Goal: Find specific page/section: Find specific page/section

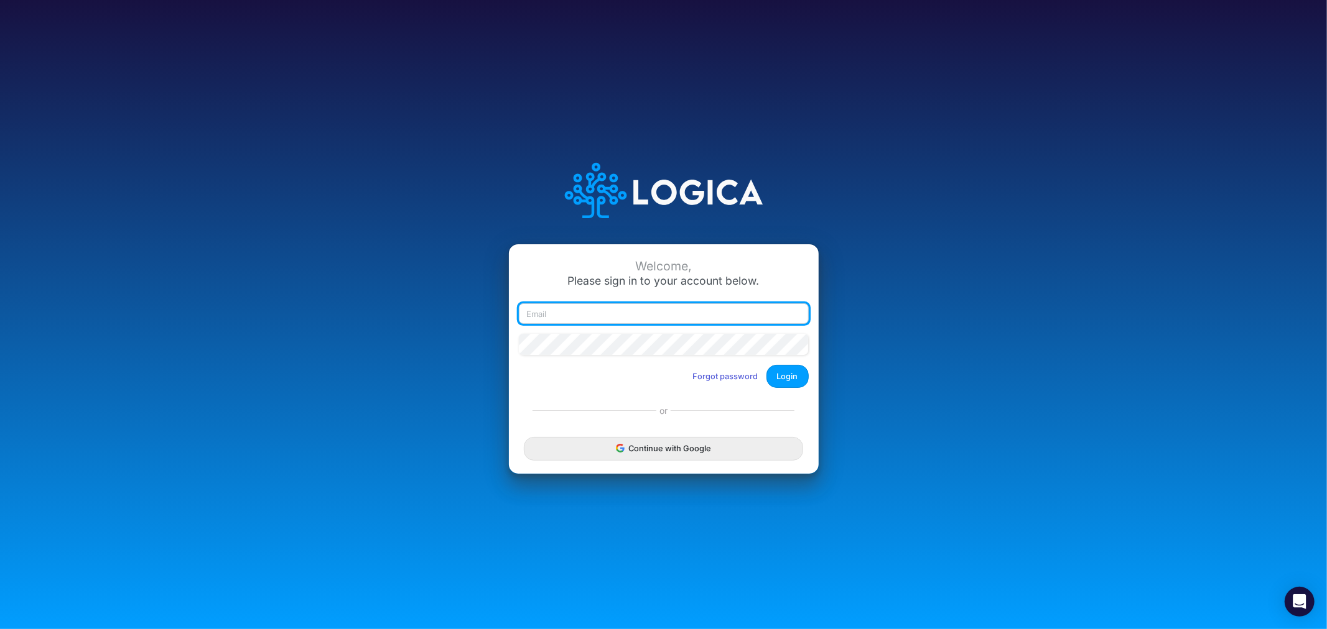
click at [639, 313] on input "email" at bounding box center [664, 313] width 290 height 21
type input "[PERSON_NAME][EMAIL_ADDRESS][PERSON_NAME][DOMAIN_NAME]"
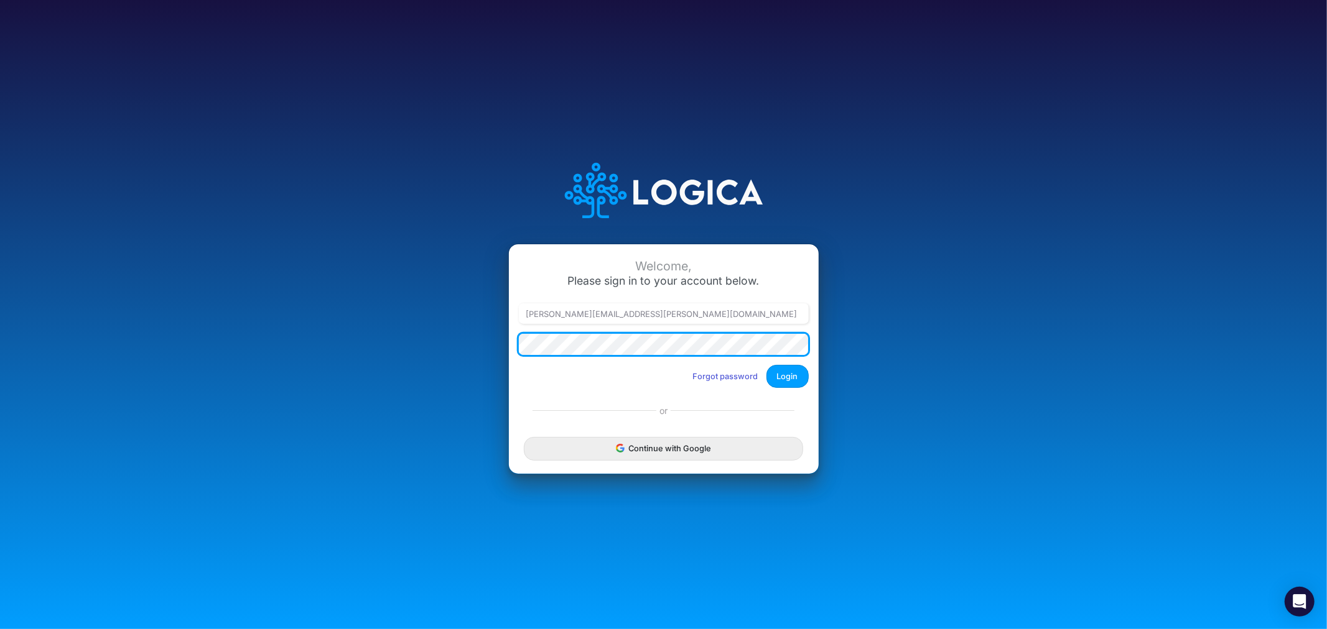
click at [766, 365] on button "Login" at bounding box center [787, 376] width 42 height 23
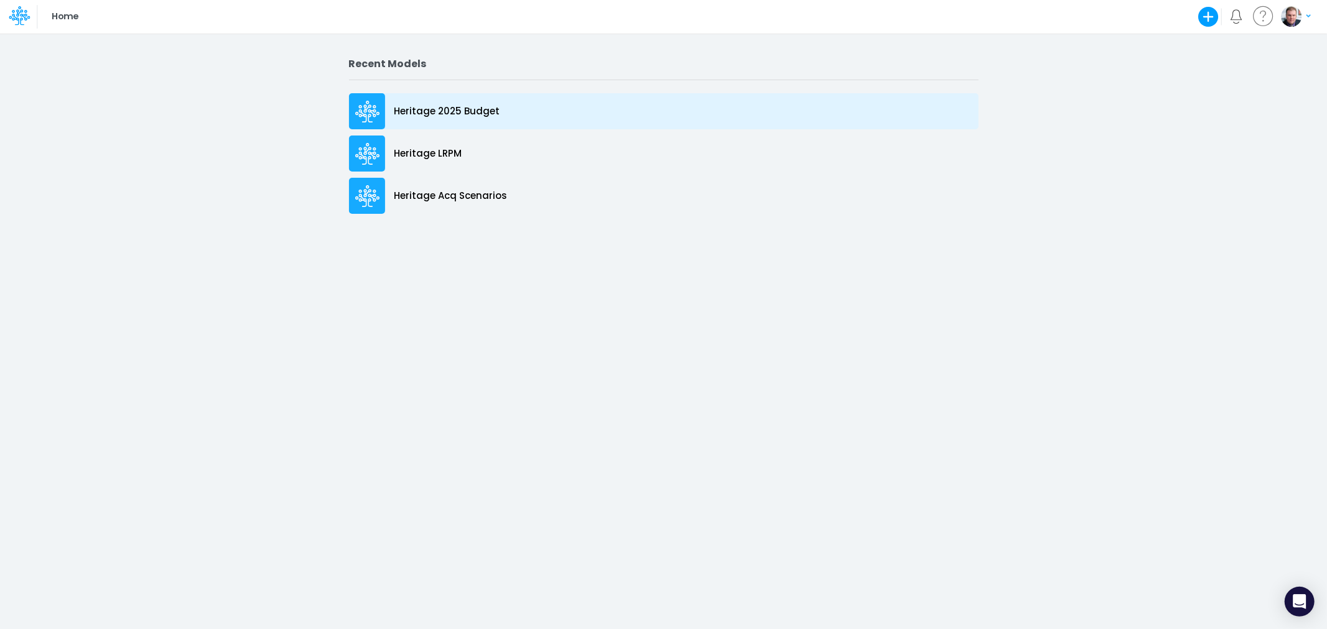
click at [406, 109] on p "Heritage 2025 Budget" at bounding box center [447, 111] width 106 height 14
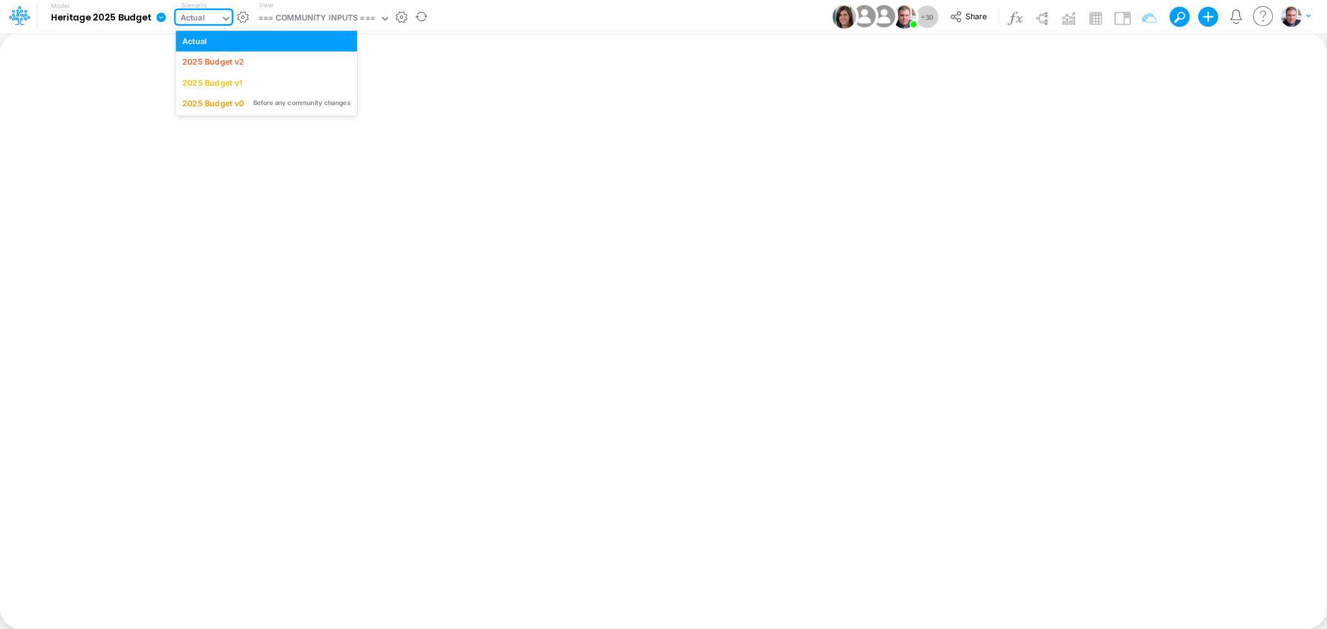
click at [210, 19] on div "Actual" at bounding box center [197, 19] width 45 height 19
click at [218, 60] on div "2025 Budget v2" at bounding box center [213, 62] width 62 height 12
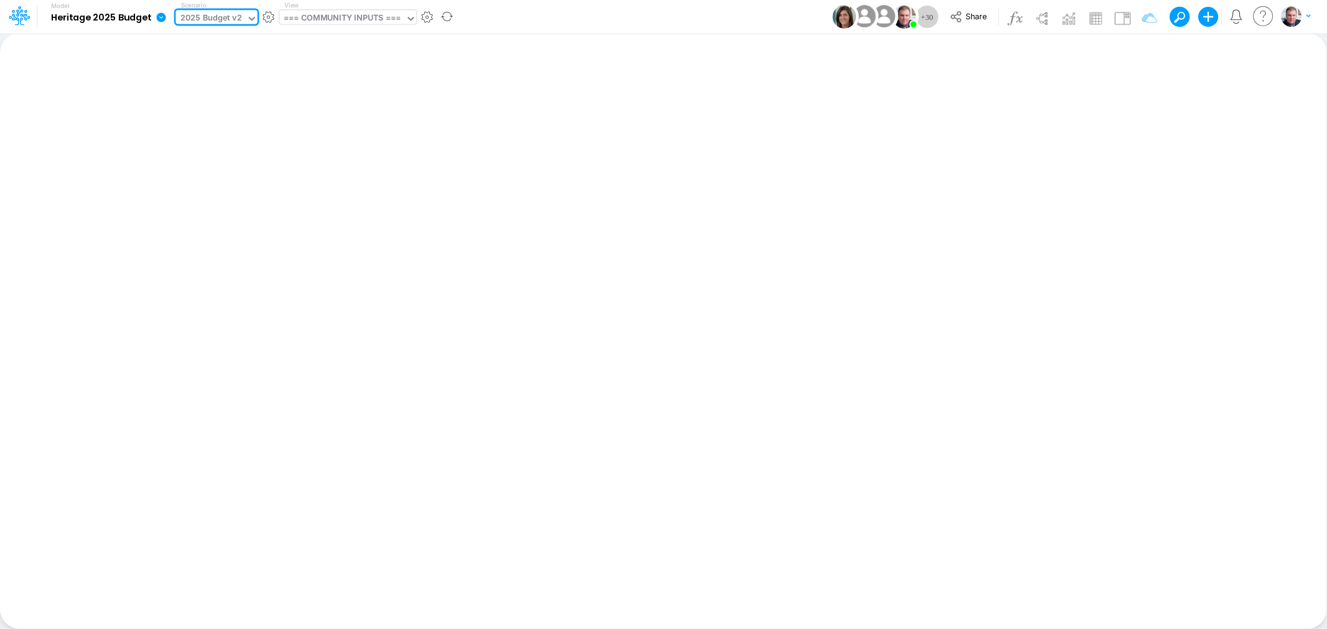
click at [320, 22] on div "=== COMMUNITY INPUTS ===" at bounding box center [342, 19] width 117 height 14
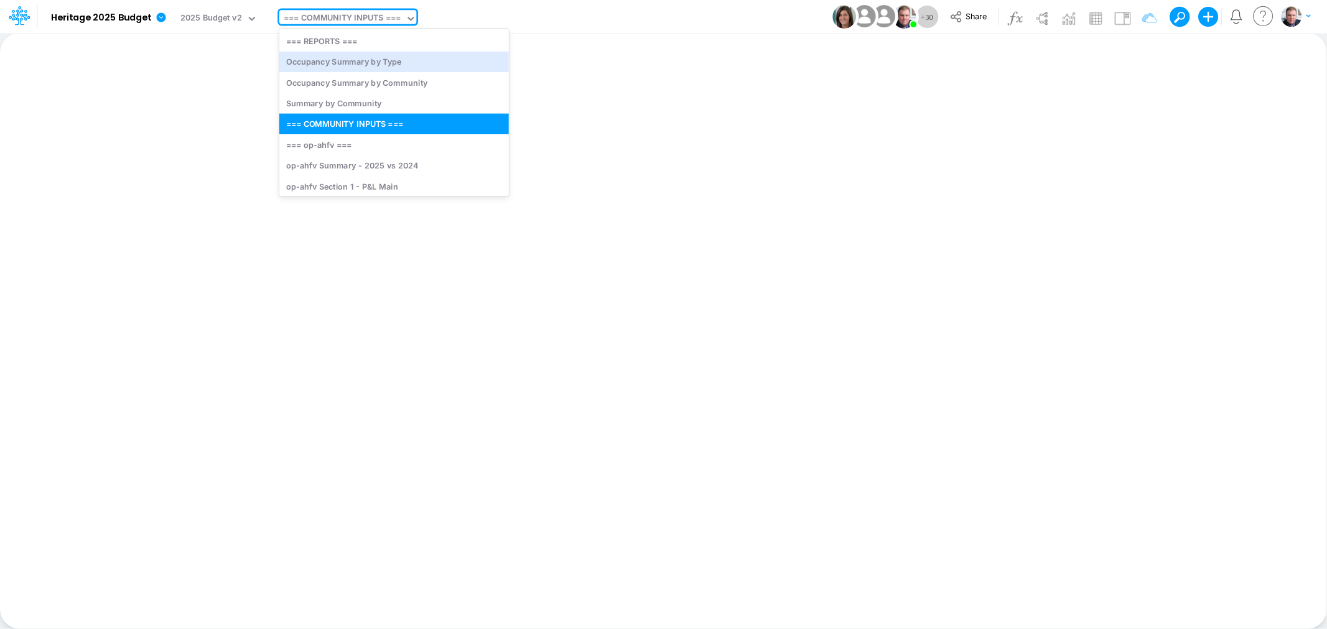
click at [689, 162] on div "Insert new Conditional formatting Paste Cut Copy AutoFill Ready 100% Sum: null …" at bounding box center [663, 331] width 1326 height 596
click at [309, 15] on div "=== COMMUNITY INPUTS ===" at bounding box center [342, 19] width 117 height 14
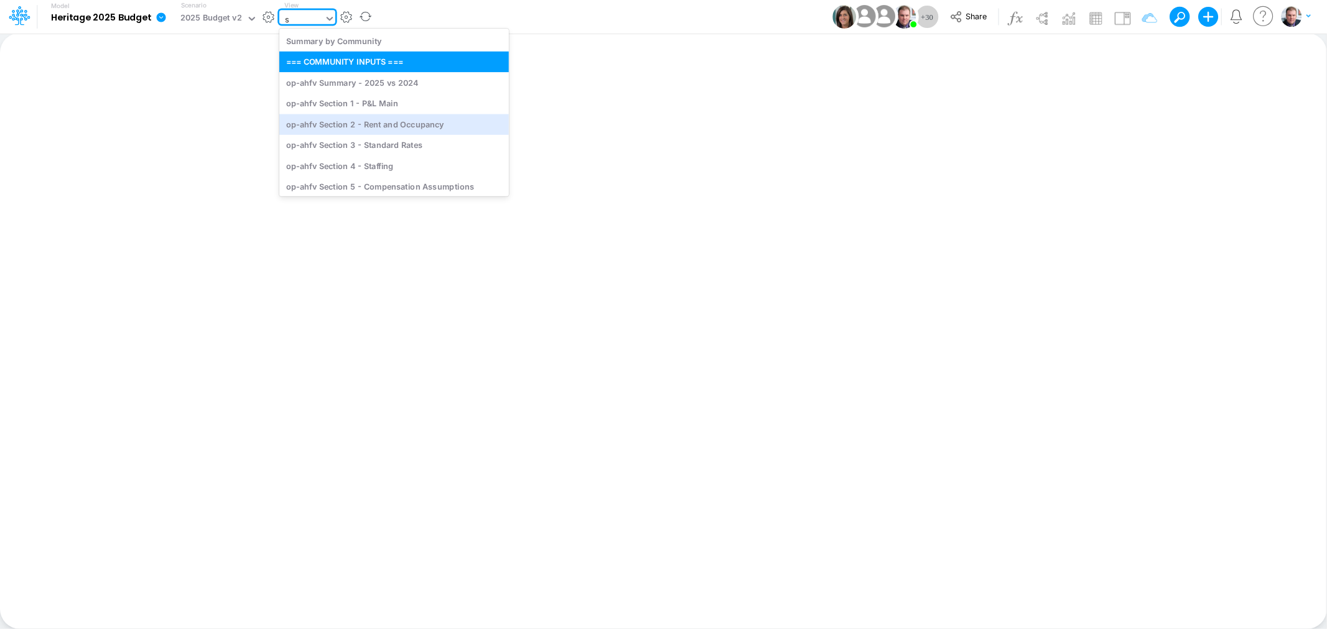
type input "sr"
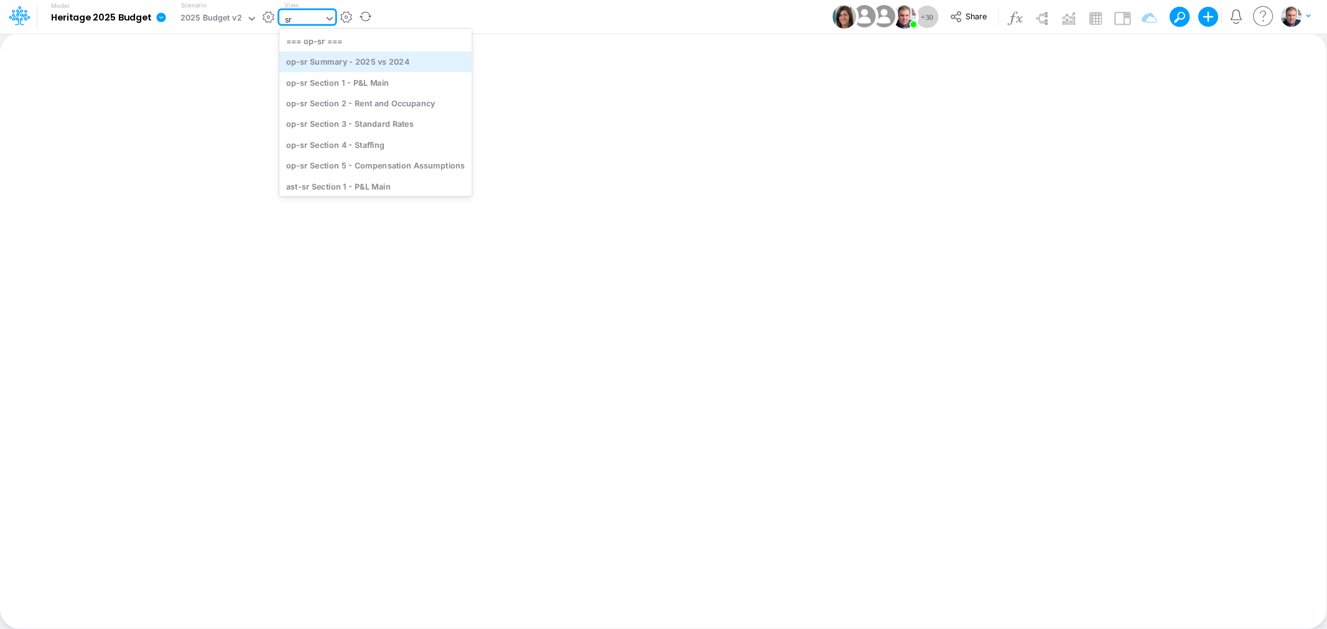
click at [369, 67] on div "op-sr Summary - 2025 vs 2024" at bounding box center [375, 62] width 193 height 21
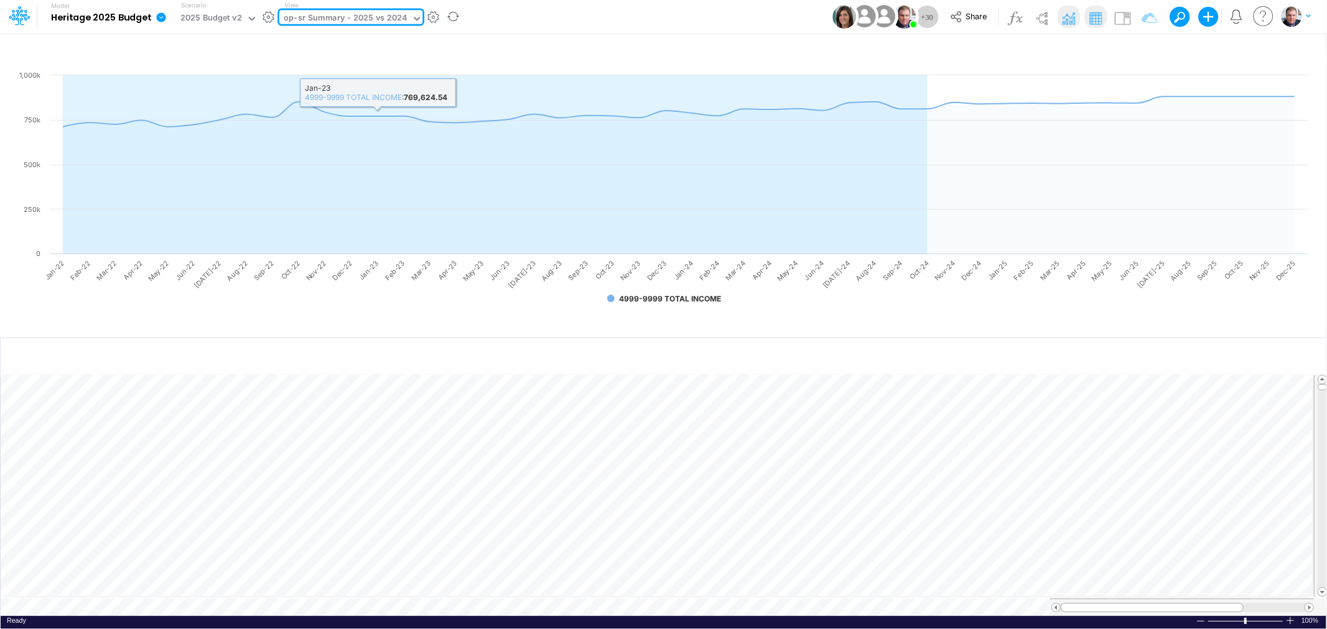
click at [339, 19] on div "op-sr Summary - 2025 vs 2024" at bounding box center [345, 19] width 123 height 14
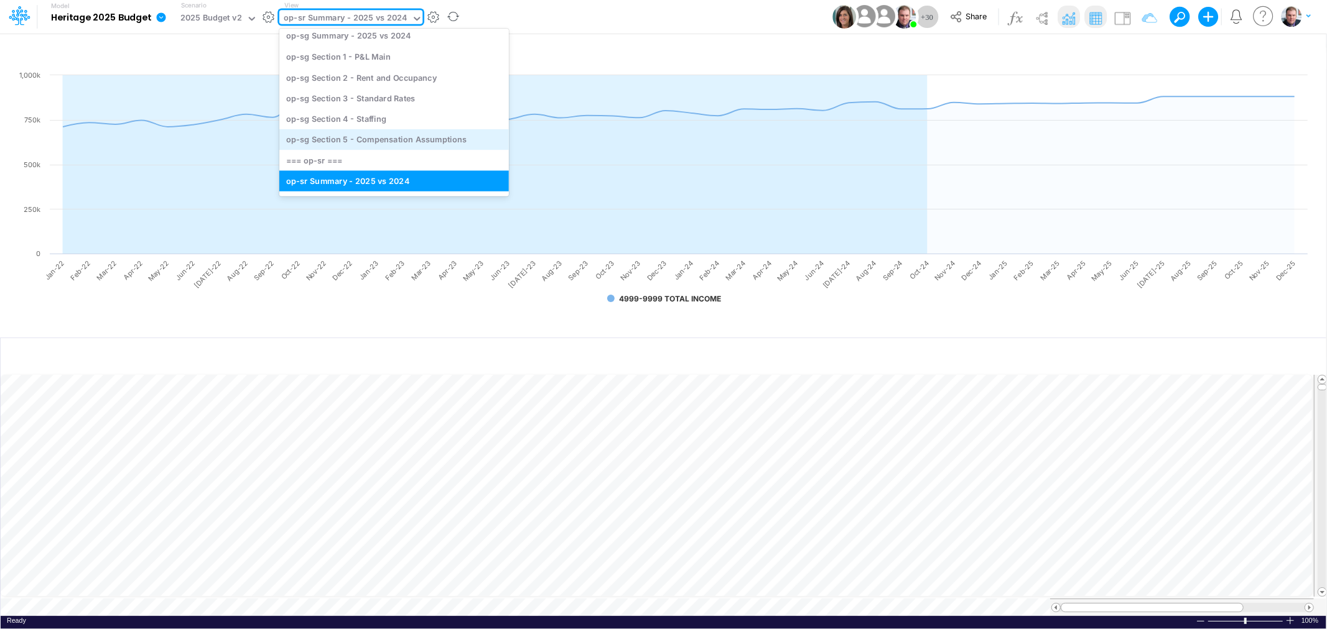
scroll to position [2960, 0]
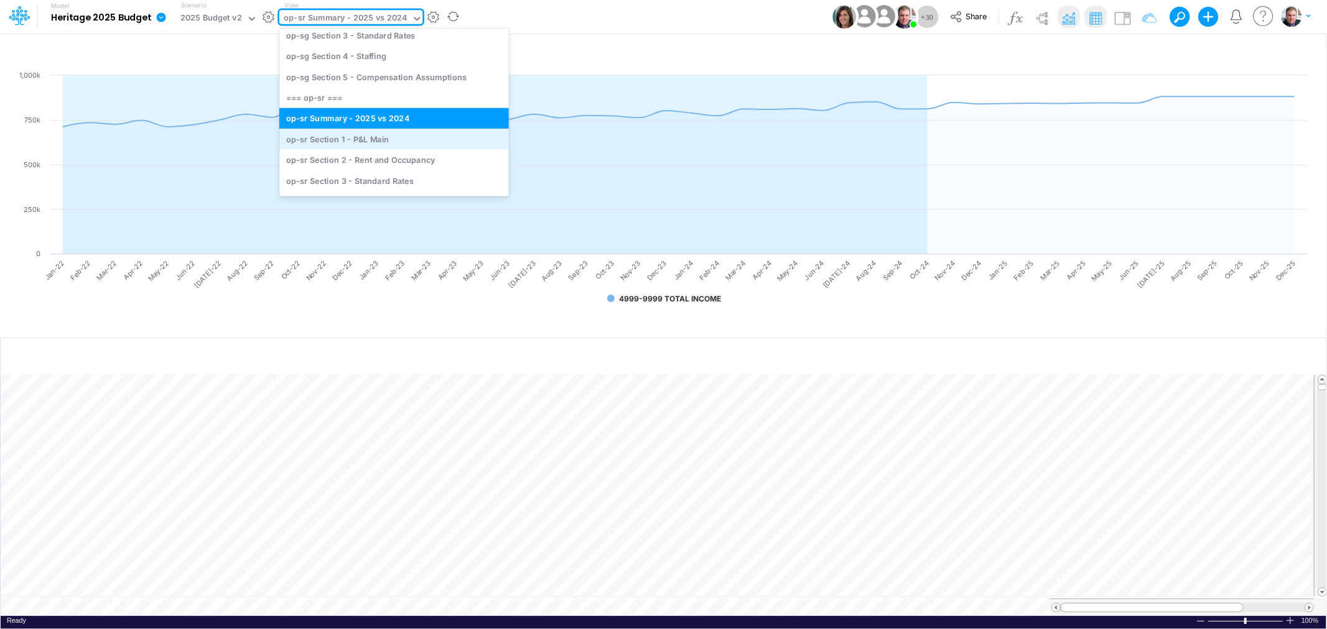
click at [367, 135] on div "op-sr Section 1 - P&L Main" at bounding box center [393, 139] width 229 height 21
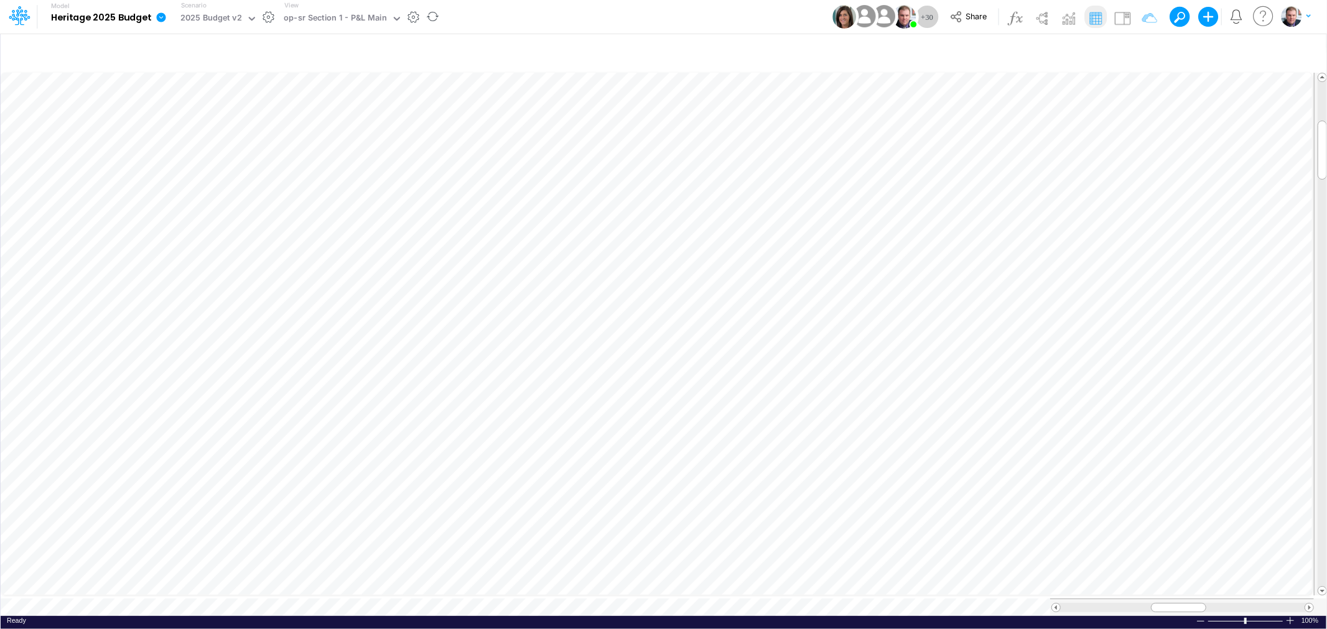
scroll to position [0, 1]
